Goal: Information Seeking & Learning: Find specific page/section

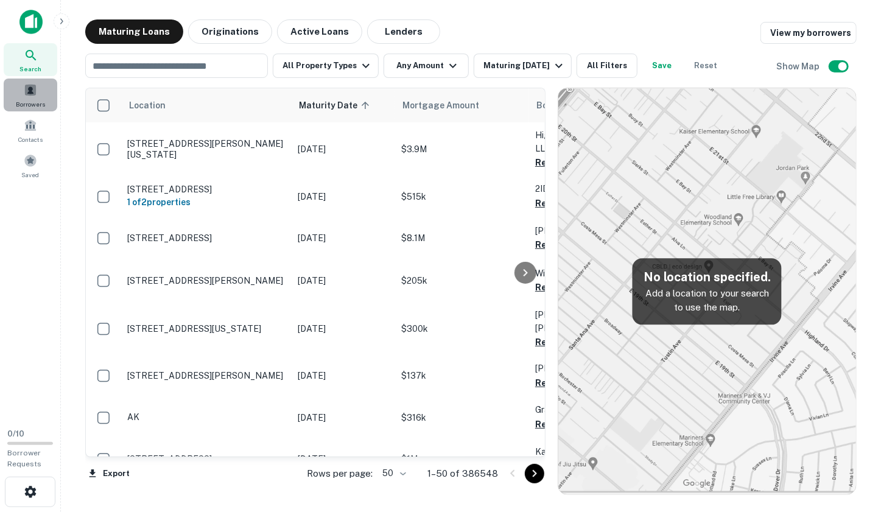
click at [37, 93] on span at bounding box center [30, 89] width 13 height 13
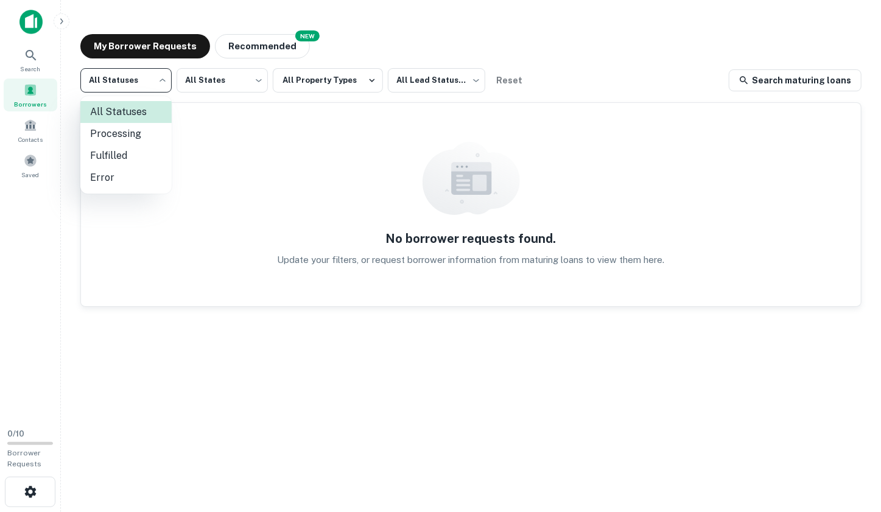
click at [141, 82] on body "Search Borrowers Contacts Saved 0 / 10 Borrower Requests My Borrower Requests N…" at bounding box center [440, 256] width 881 height 512
click at [339, 83] on div at bounding box center [440, 256] width 881 height 512
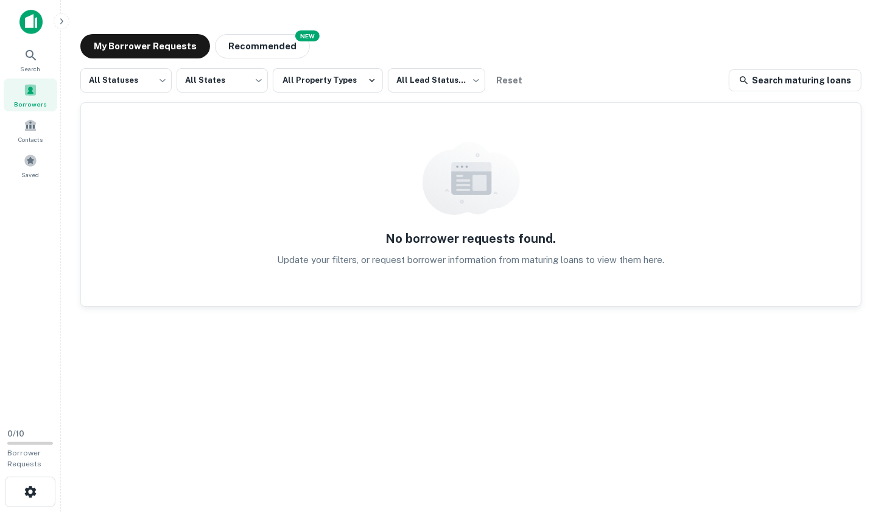
click at [349, 82] on button "All Property Types" at bounding box center [328, 80] width 110 height 24
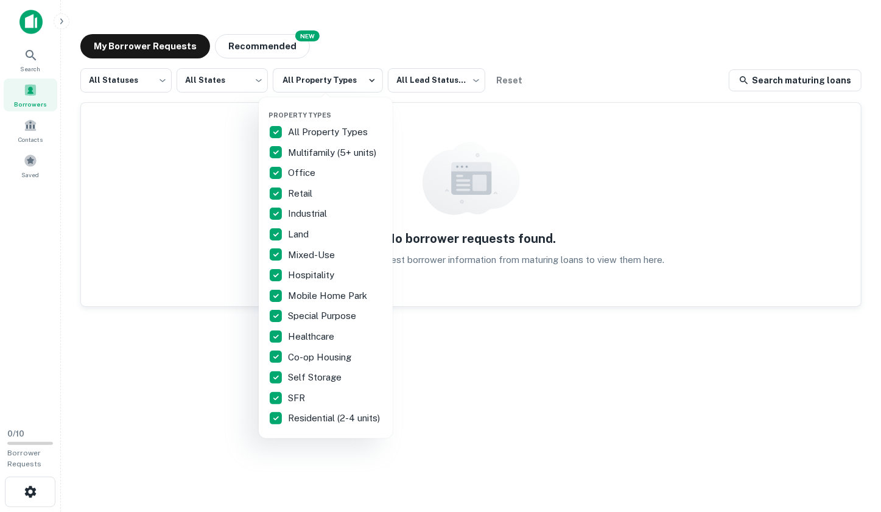
click at [257, 47] on div at bounding box center [440, 256] width 881 height 512
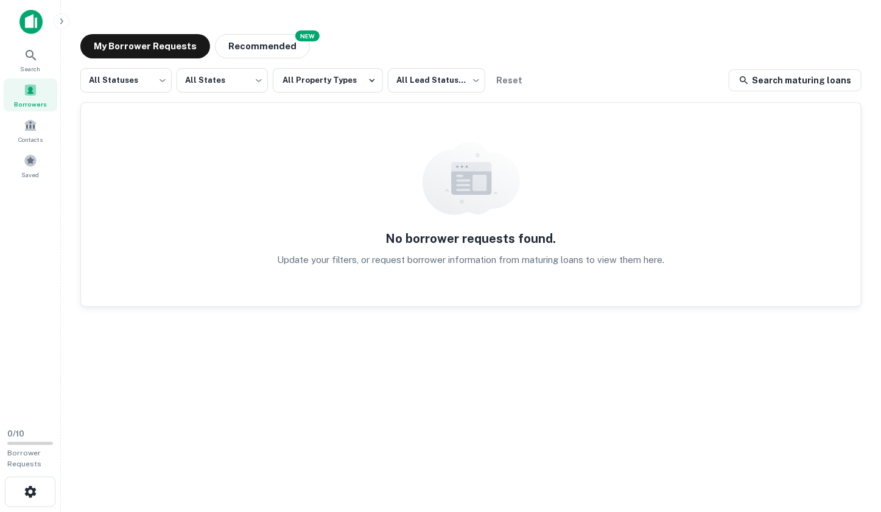
click at [253, 47] on div "Property Types All Property Types Multifamily (5+ units) Office Retail Industri…" at bounding box center [440, 256] width 881 height 512
click at [268, 47] on button "Recommended" at bounding box center [262, 46] width 95 height 24
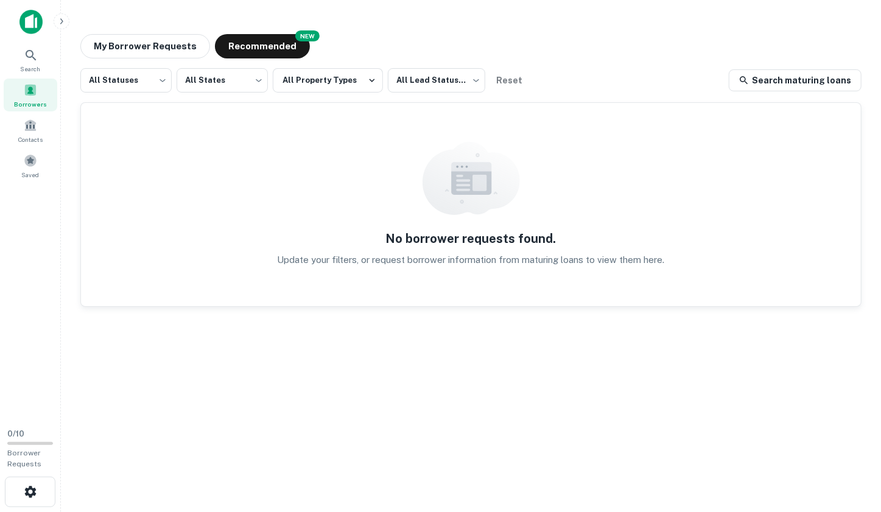
click at [58, 21] on icon "button" at bounding box center [62, 21] width 10 height 10
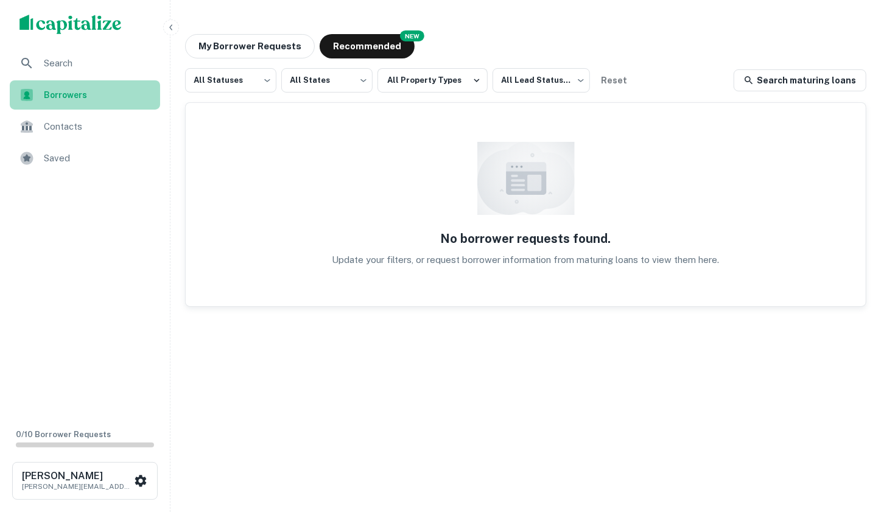
click at [66, 97] on span "Borrowers" at bounding box center [98, 94] width 109 height 13
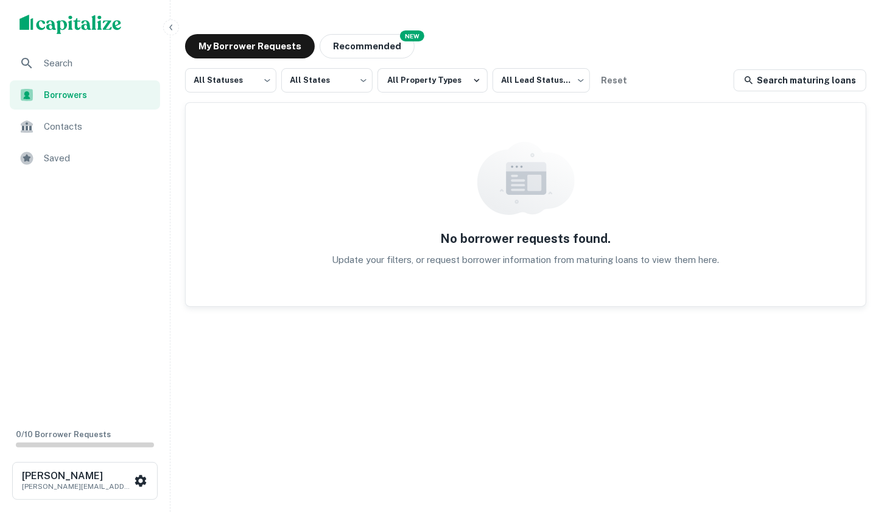
click at [67, 29] on img "scrollable content" at bounding box center [70, 24] width 102 height 19
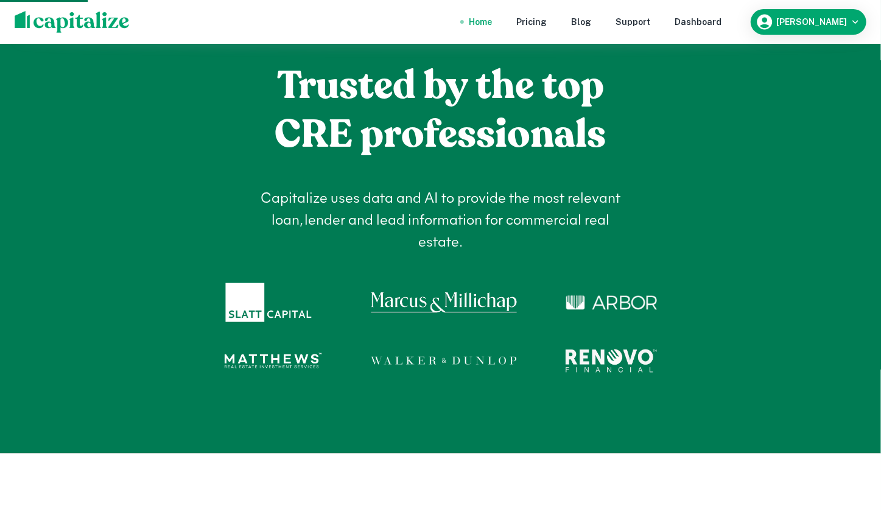
scroll to position [630, 0]
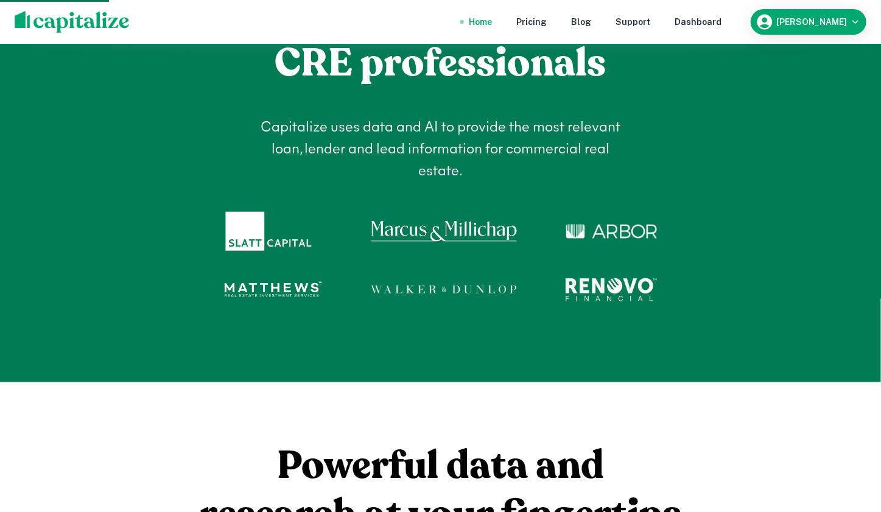
click at [325, 271] on div at bounding box center [441, 289] width 432 height 39
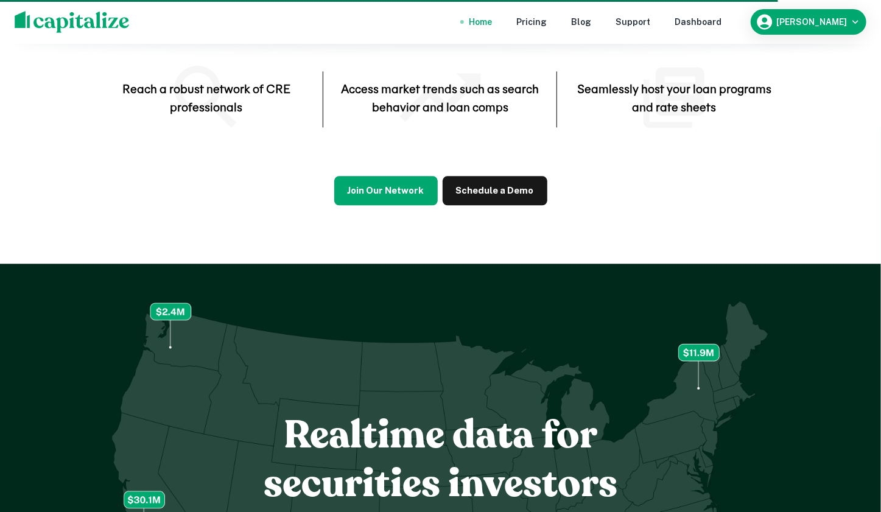
scroll to position [4157, 0]
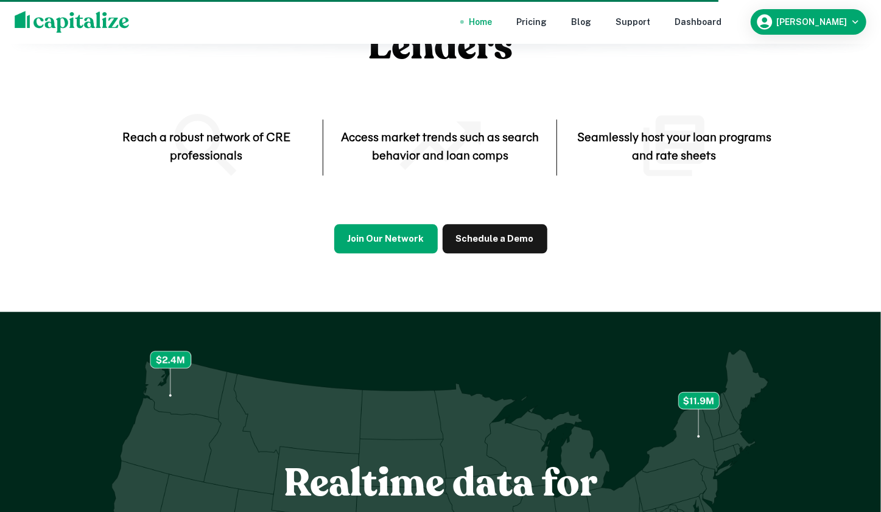
click at [660, 121] on icon at bounding box center [674, 145] width 61 height 61
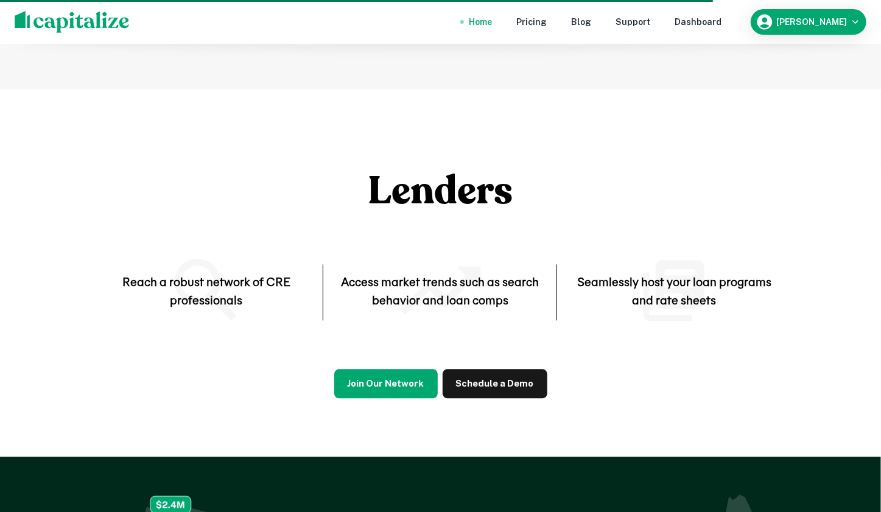
scroll to position [4002, 0]
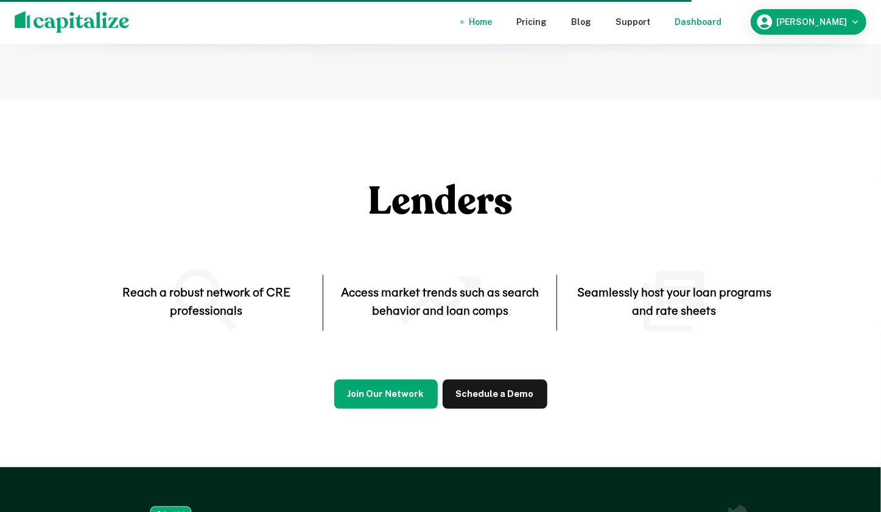
click at [720, 25] on div "Dashboard" at bounding box center [698, 21] width 47 height 13
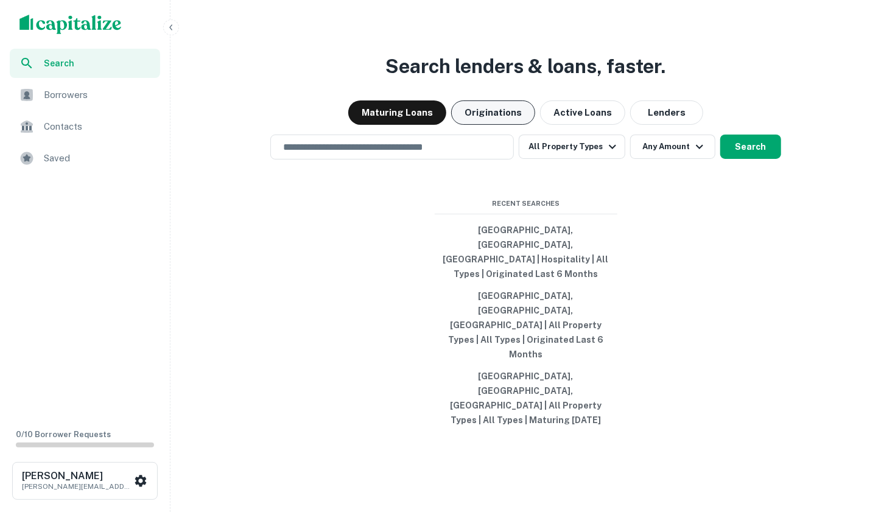
click at [501, 125] on button "Originations" at bounding box center [493, 112] width 84 height 24
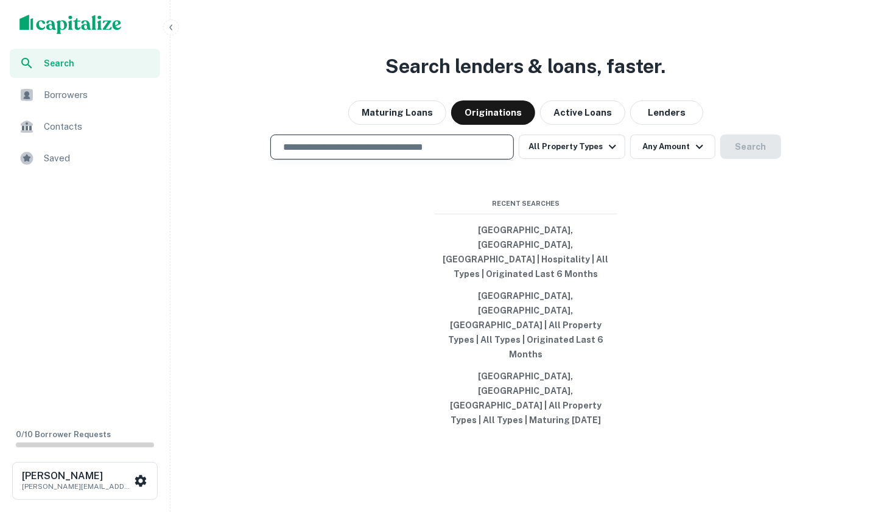
click at [411, 154] on input "text" at bounding box center [392, 147] width 233 height 14
click at [578, 159] on button "All Property Types" at bounding box center [572, 147] width 106 height 24
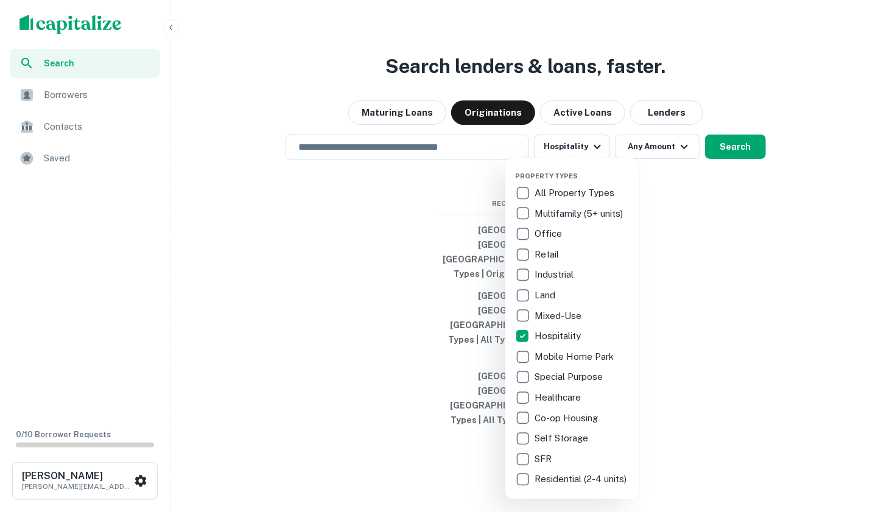
click at [371, 269] on div at bounding box center [440, 256] width 881 height 512
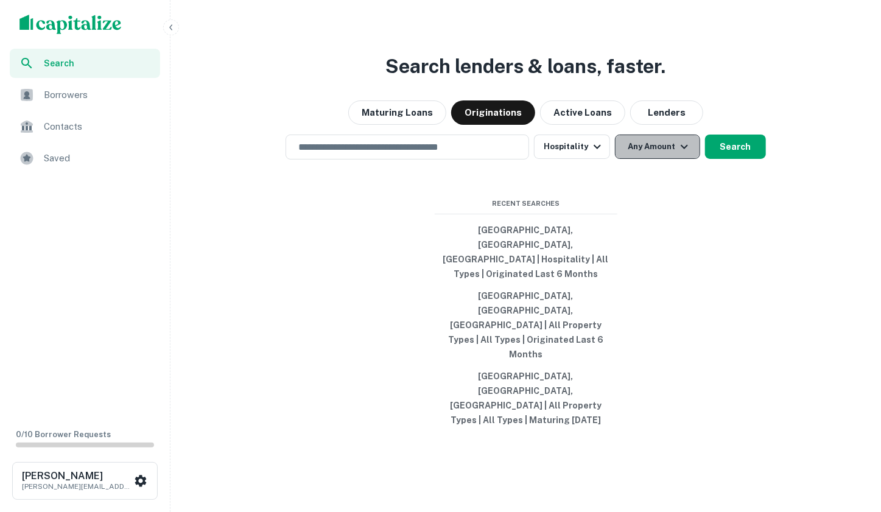
click at [666, 159] on button "Any Amount" at bounding box center [657, 147] width 85 height 24
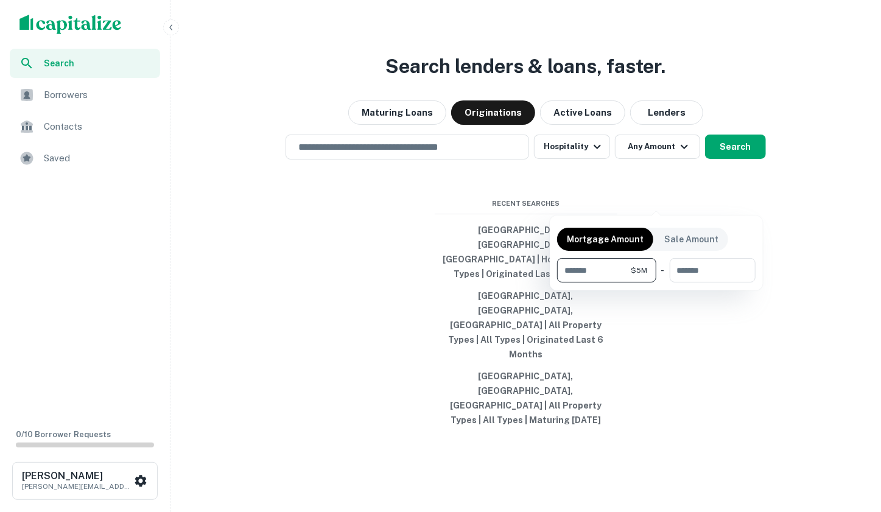
type input "*******"
click at [739, 197] on div at bounding box center [440, 256] width 881 height 512
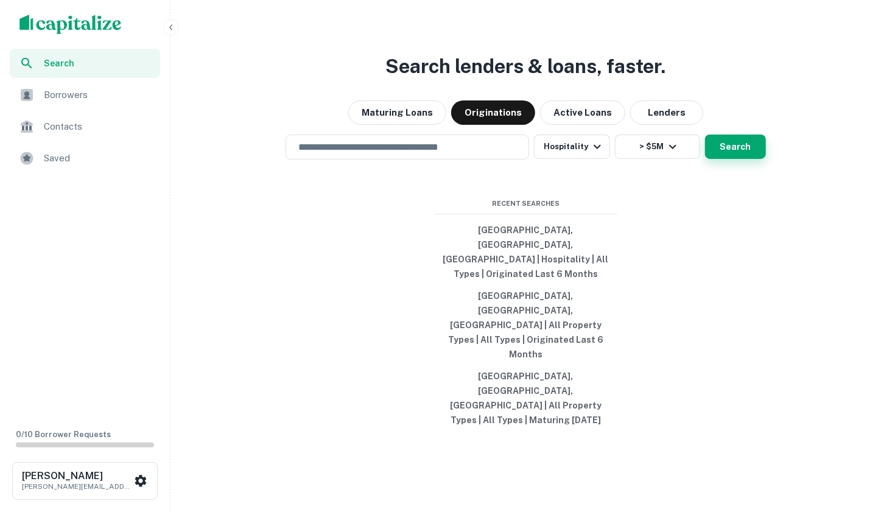
click at [734, 159] on button "Search" at bounding box center [735, 147] width 61 height 24
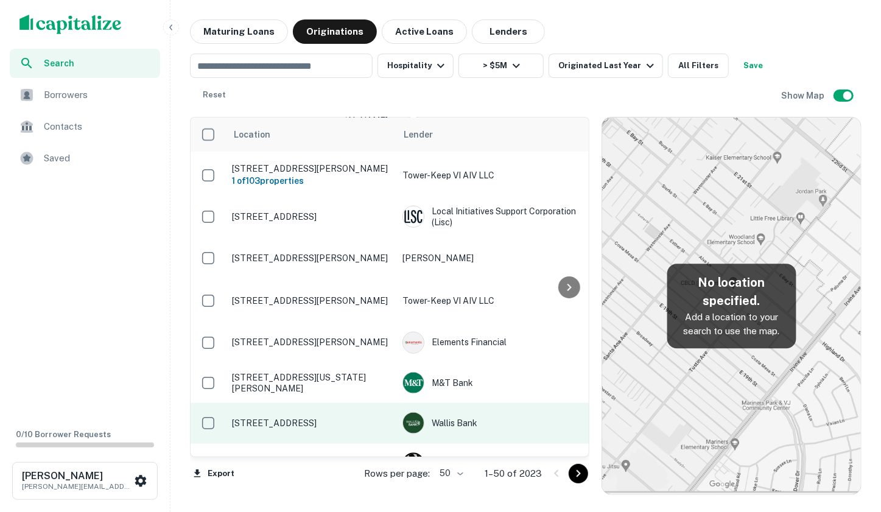
scroll to position [757, 0]
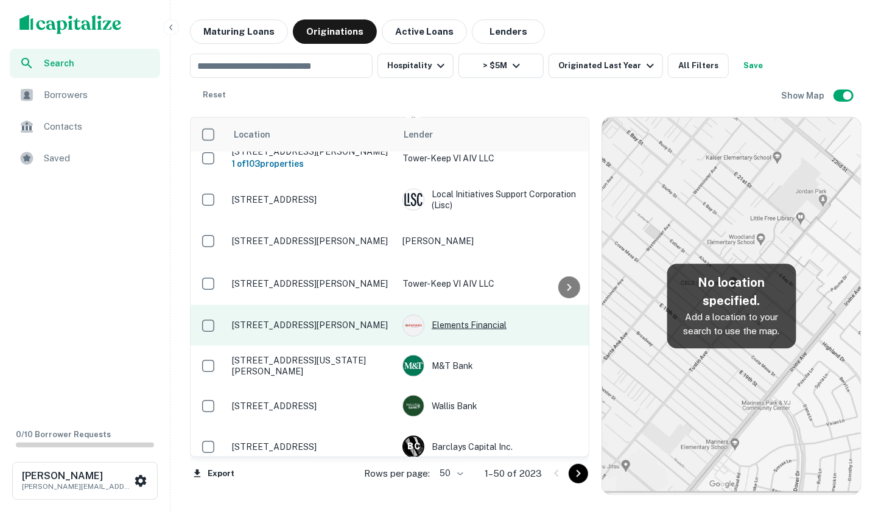
click at [465, 315] on div "Elements Financial" at bounding box center [493, 326] width 183 height 22
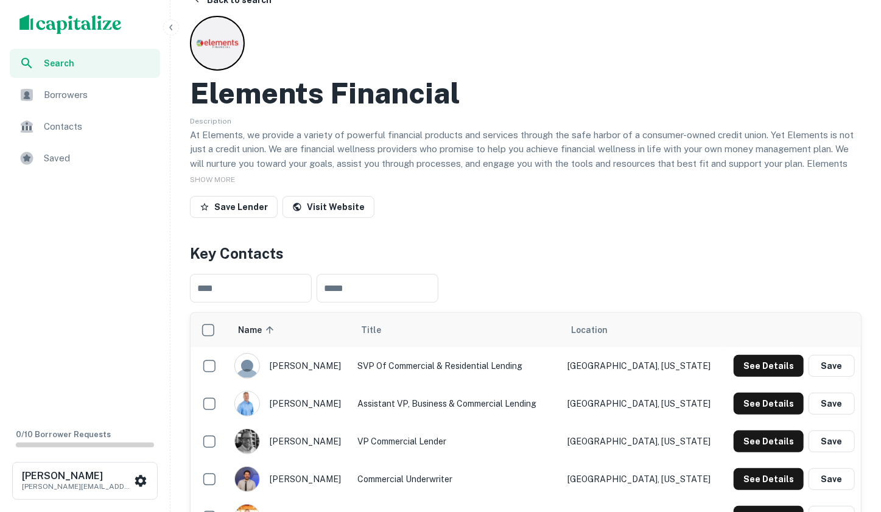
scroll to position [16, 0]
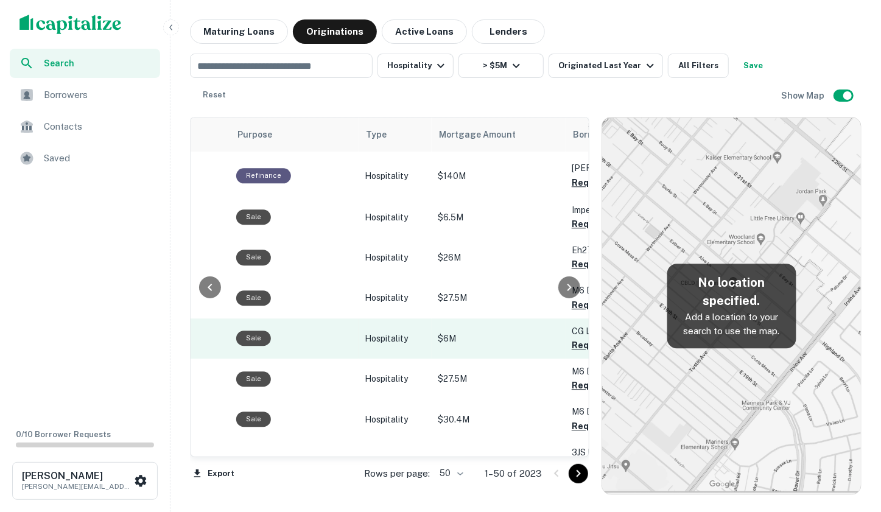
scroll to position [1815, 371]
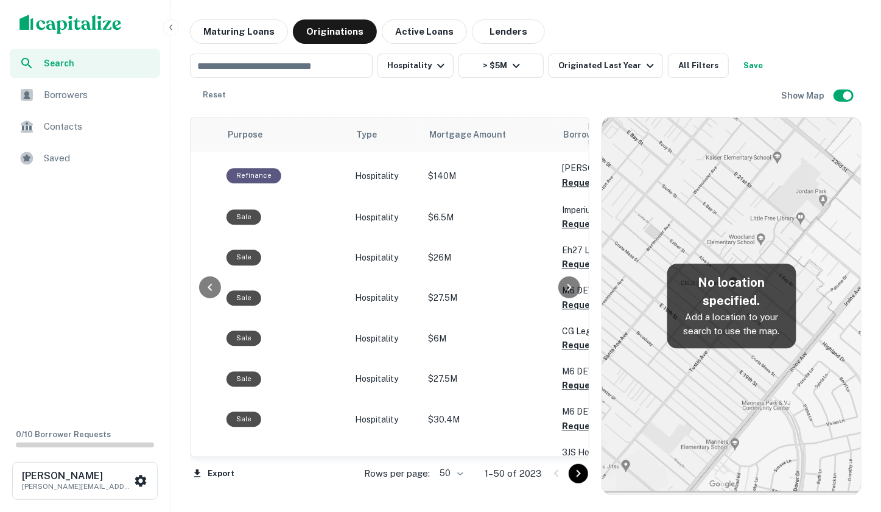
click at [580, 468] on icon "Go to next page" at bounding box center [578, 473] width 15 height 15
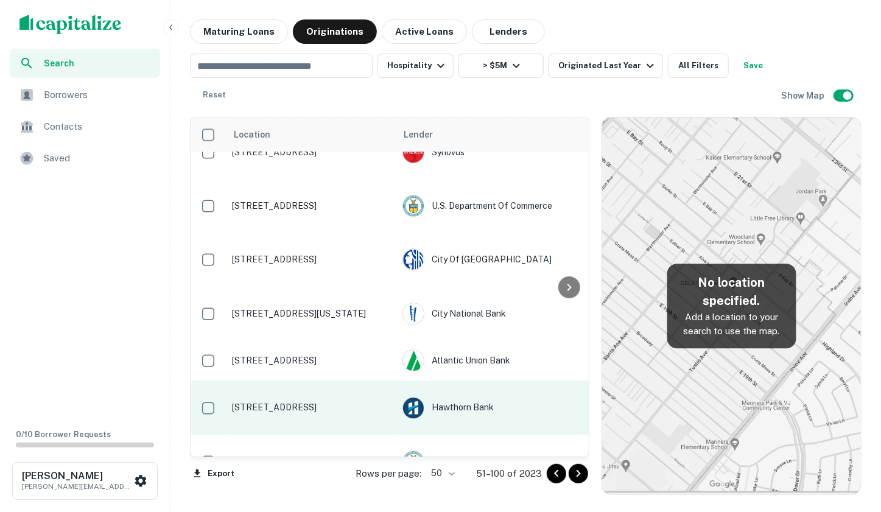
scroll to position [1822, 0]
